Goal: Information Seeking & Learning: Learn about a topic

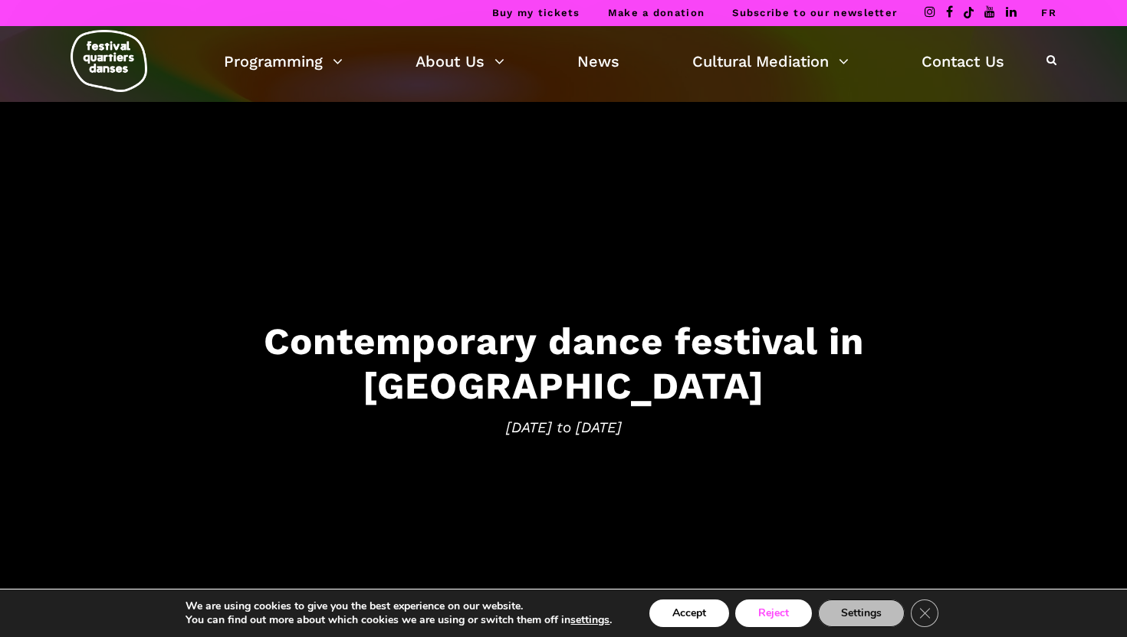
click at [772, 619] on button "Reject" at bounding box center [773, 613] width 77 height 28
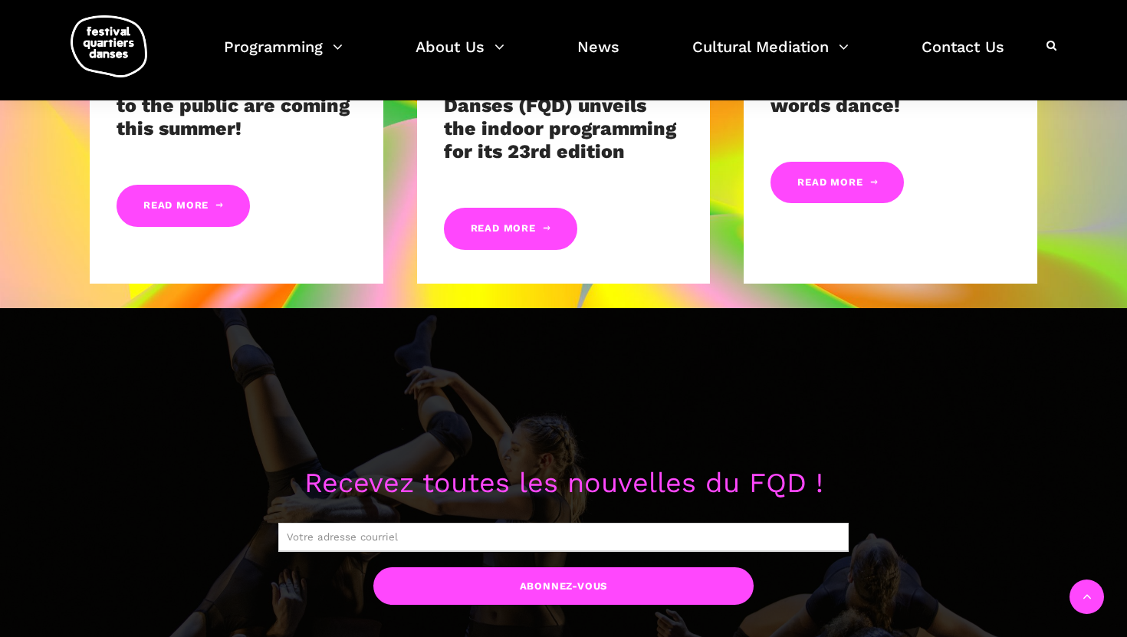
scroll to position [1029, 0]
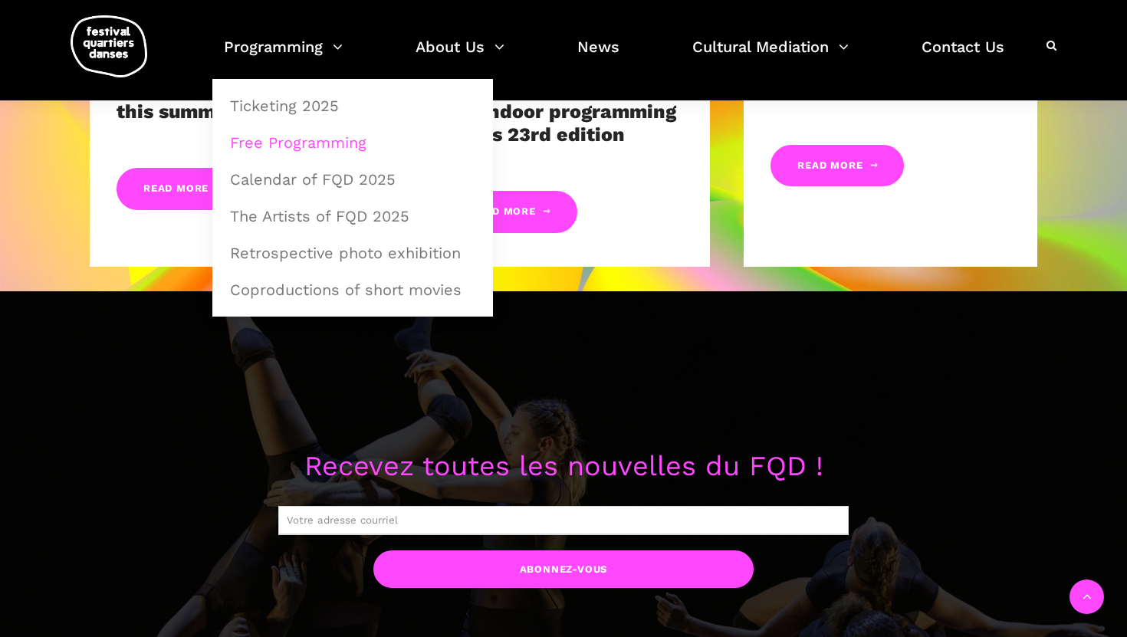
click at [325, 143] on link "Free Programming" at bounding box center [353, 142] width 264 height 35
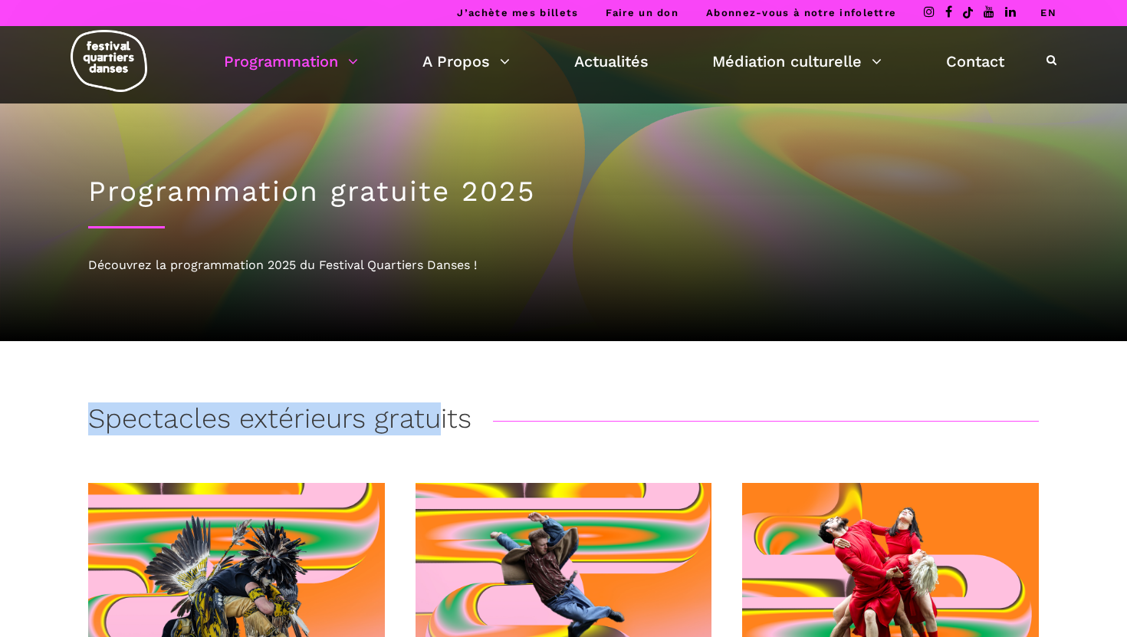
drag, startPoint x: 436, startPoint y: 421, endPoint x: 474, endPoint y: 359, distance: 72.6
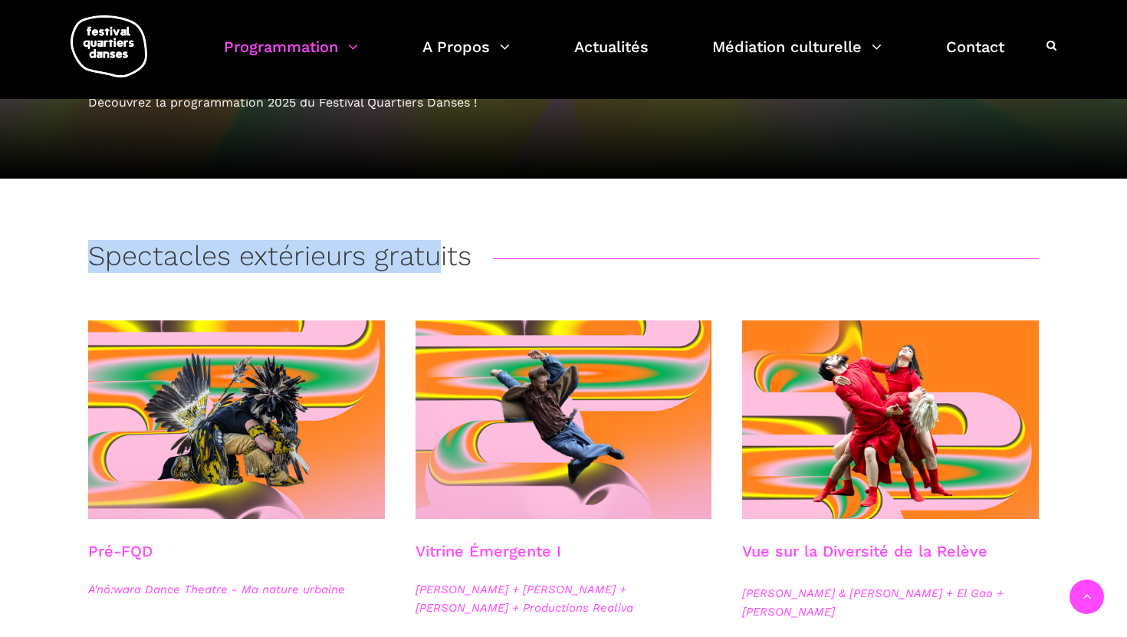
scroll to position [480, 0]
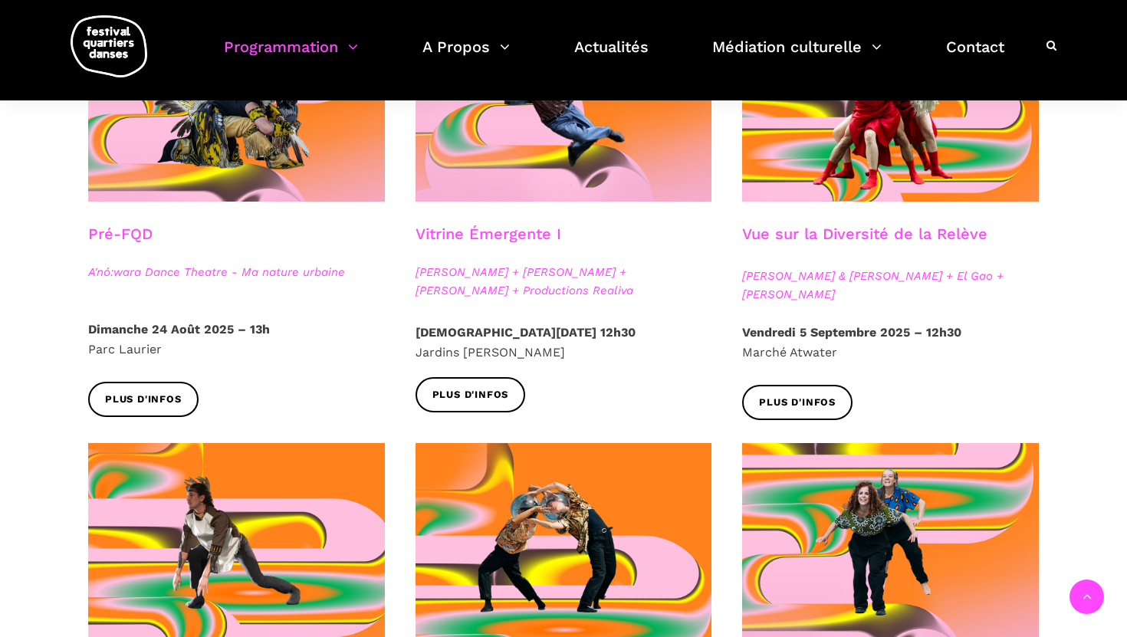
click at [399, 452] on div at bounding box center [236, 554] width 327 height 222
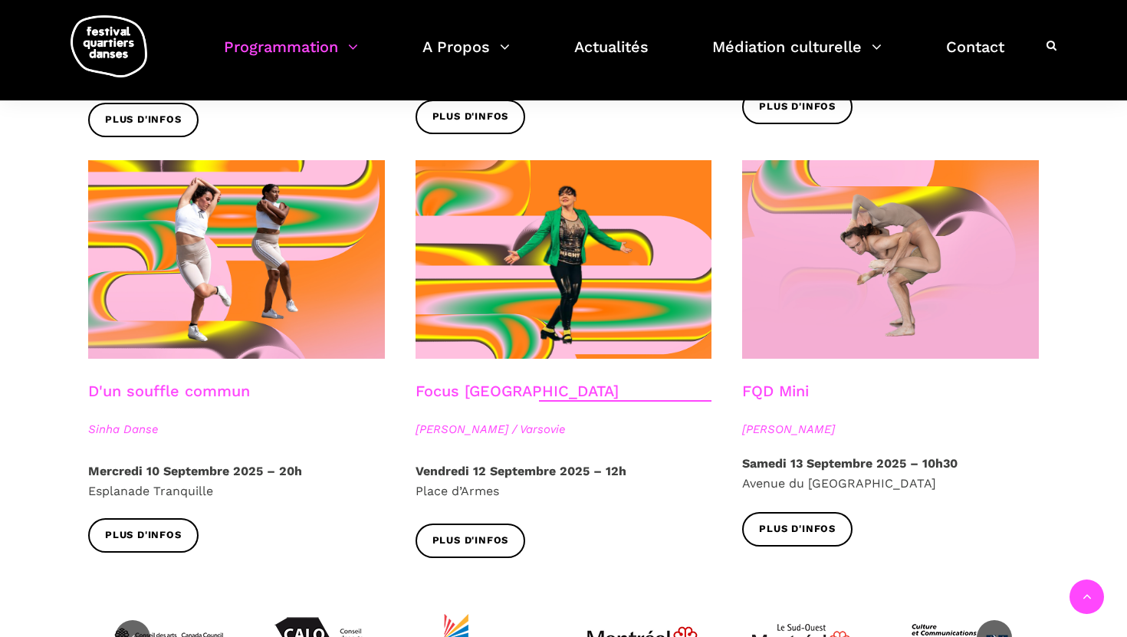
scroll to position [1658, 0]
